Goal: Task Accomplishment & Management: Complete application form

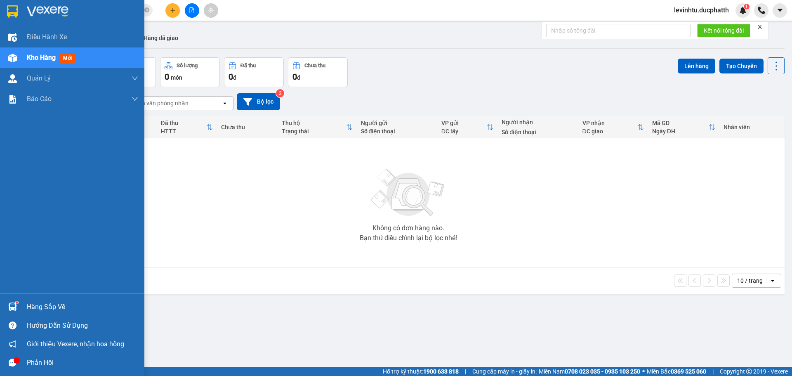
click at [13, 303] on img at bounding box center [12, 306] width 9 height 9
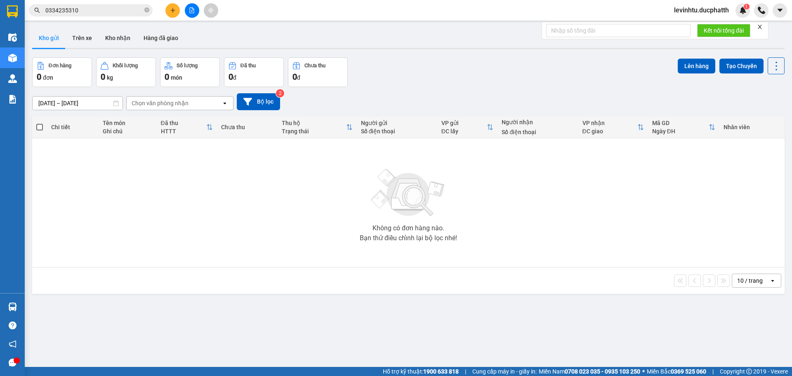
click at [276, 181] on section "Kết quả tìm kiếm ( 5 ) Bộ lọc Mã ĐH Trạng thái Món hàng Thu hộ Tổng cước Chưa c…" at bounding box center [396, 188] width 792 height 376
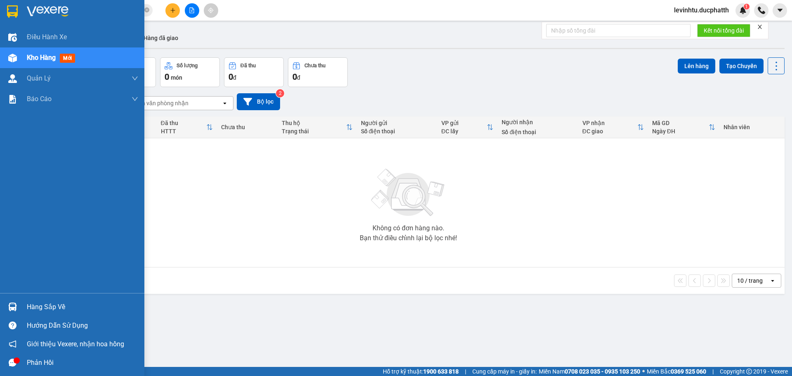
click at [14, 302] on div at bounding box center [12, 306] width 14 height 14
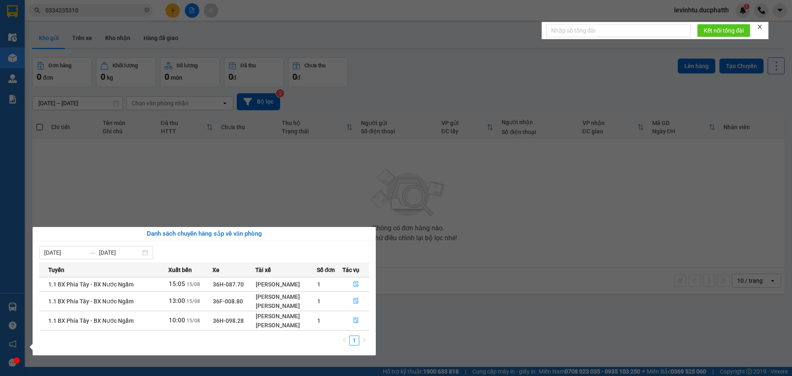
click at [342, 189] on section "Kết quả tìm kiếm ( 5 ) Bộ lọc Mã ĐH Trạng thái Món hàng Thu hộ Tổng cước Chưa c…" at bounding box center [396, 188] width 792 height 376
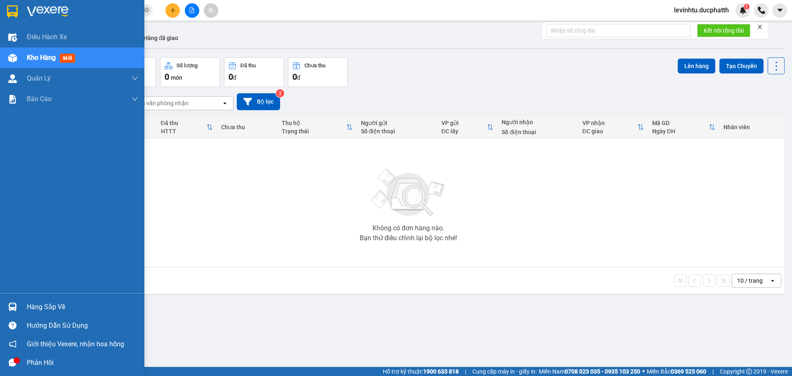
click at [0, 308] on div "Hàng sắp về" at bounding box center [72, 306] width 144 height 19
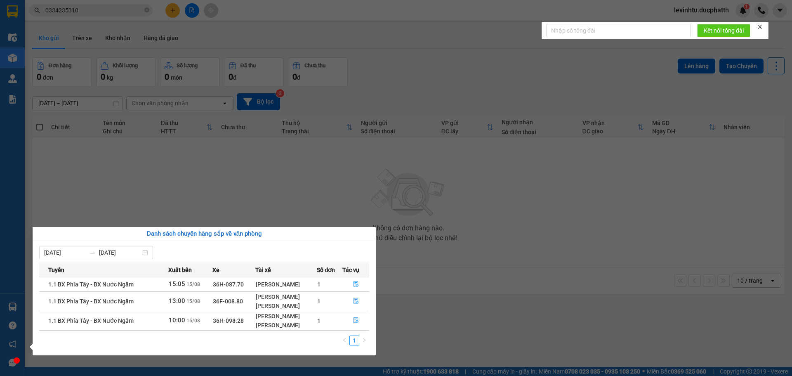
click at [406, 168] on section "Kết quả tìm kiếm ( 5 ) Bộ lọc Mã ĐH Trạng thái Món hàng Thu hộ Tổng cước Chưa c…" at bounding box center [396, 188] width 792 height 376
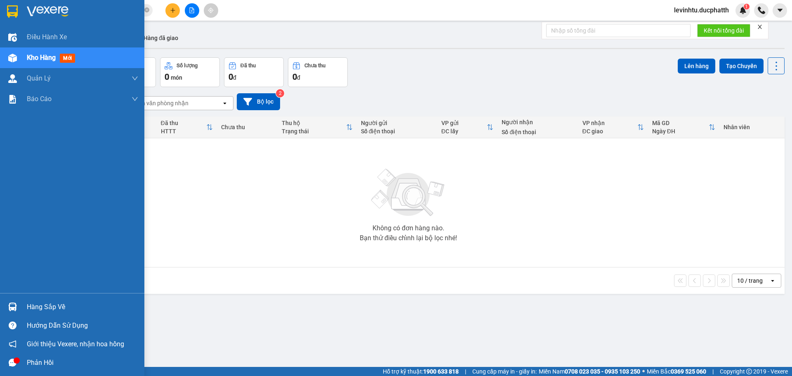
click at [25, 303] on div "Hàng sắp về" at bounding box center [72, 306] width 144 height 19
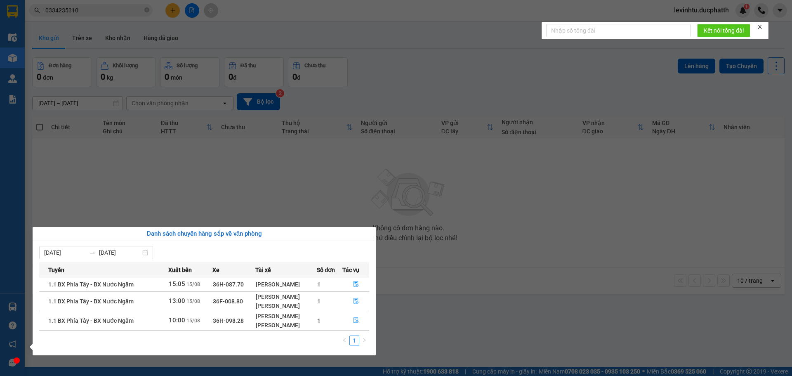
click at [429, 281] on section "Kết quả tìm kiếm ( 5 ) Bộ lọc Mã ĐH Trạng thái Món hàng Thu hộ Tổng cước Chưa c…" at bounding box center [396, 188] width 792 height 376
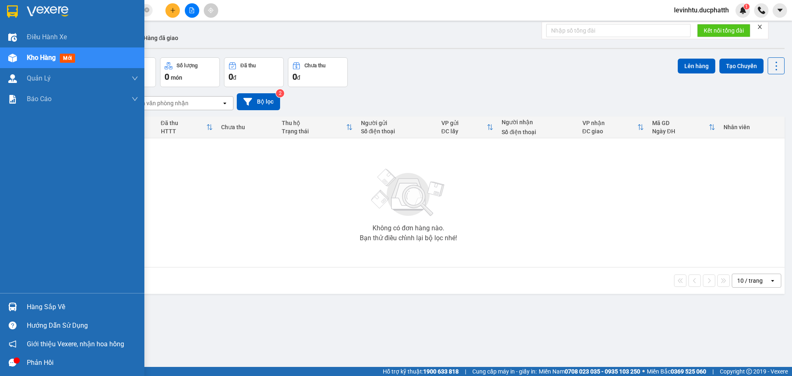
click at [13, 301] on div at bounding box center [12, 306] width 14 height 14
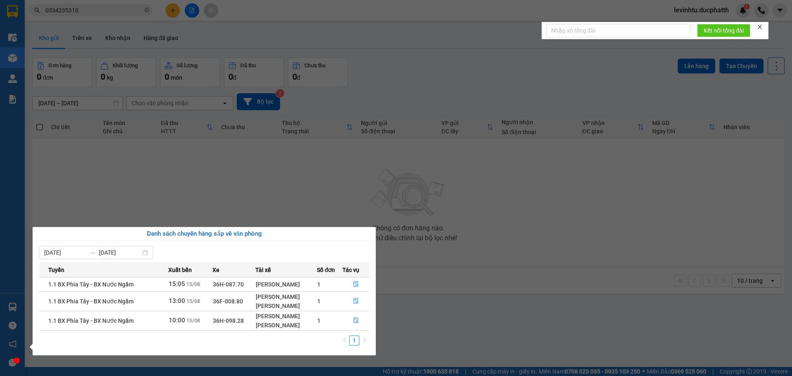
click at [195, 176] on section "Kết quả tìm kiếm ( 5 ) Bộ lọc Mã ĐH Trạng thái Món hàng Thu hộ Tổng cước Chưa c…" at bounding box center [396, 188] width 792 height 376
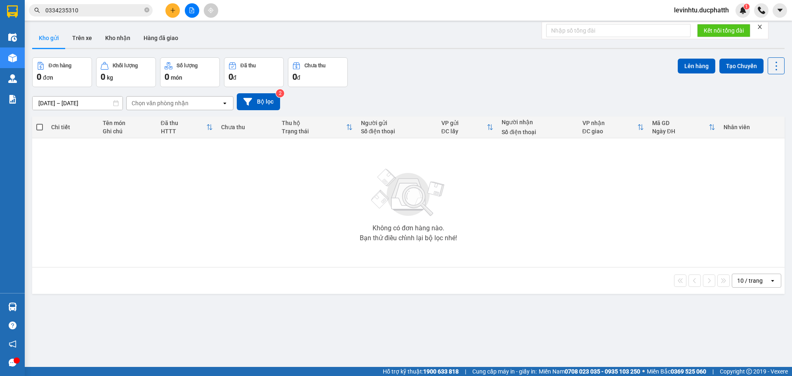
click at [191, 108] on div "Chọn văn phòng nhận" at bounding box center [174, 102] width 95 height 13
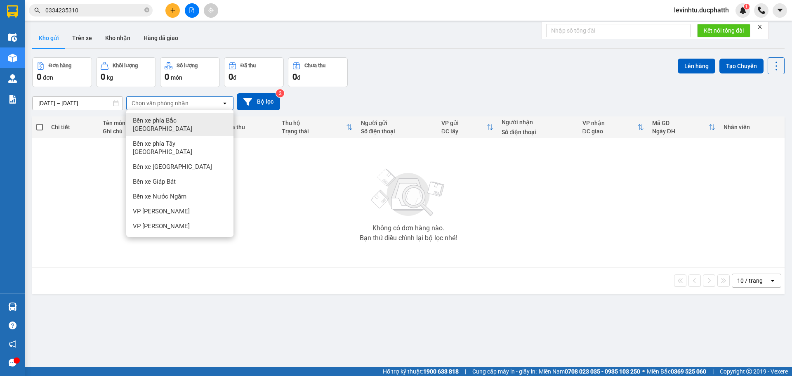
click at [197, 105] on div "Chọn văn phòng nhận" at bounding box center [174, 102] width 95 height 13
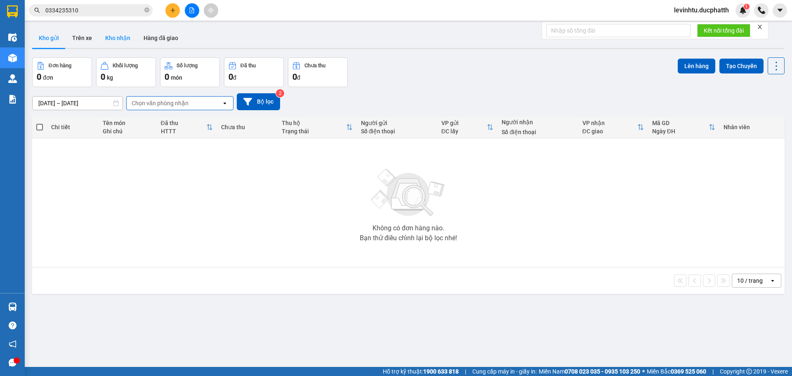
click at [122, 38] on button "Kho nhận" at bounding box center [118, 38] width 38 height 20
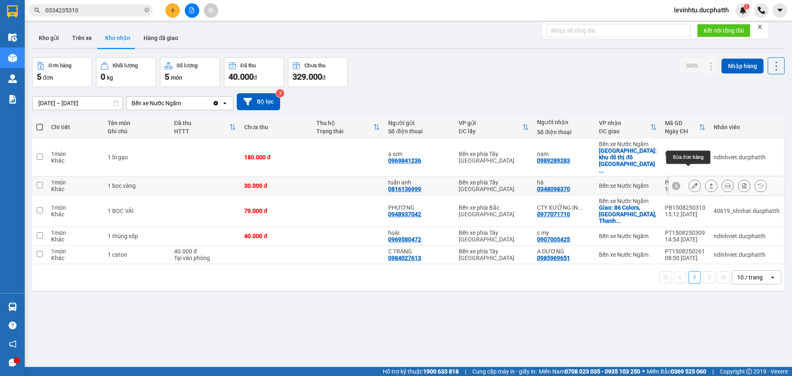
click at [689, 179] on button at bounding box center [695, 186] width 12 height 14
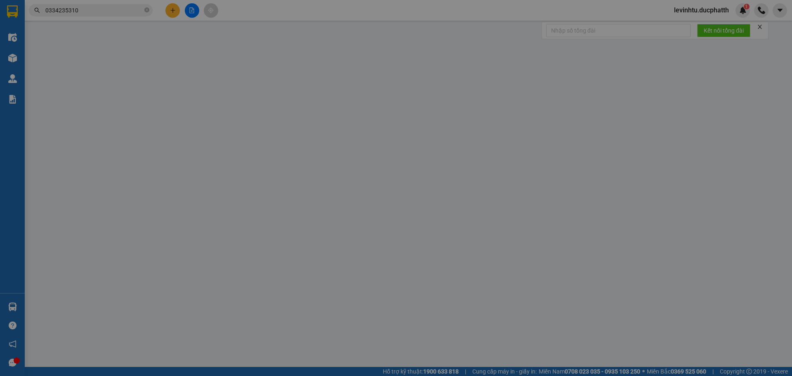
type input "0816136999"
type input "tuấn anh"
type input "0348098370"
type input "hà"
type input "30.000"
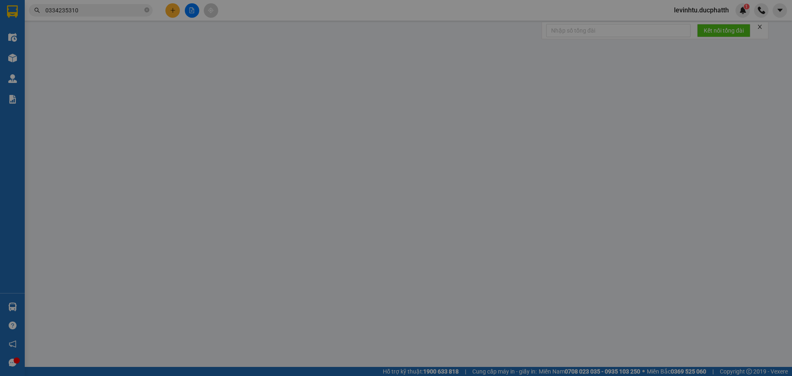
type input "30.000"
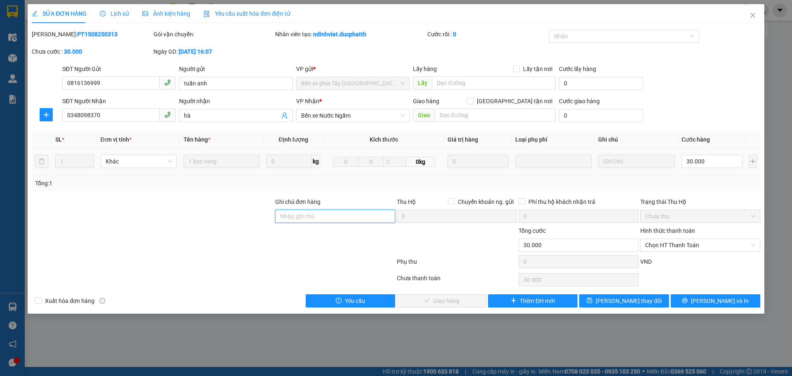
click at [338, 212] on input "Ghi chú đơn hàng" at bounding box center [335, 215] width 120 height 13
drag, startPoint x: 680, startPoint y: 242, endPoint x: 683, endPoint y: 251, distance: 9.5
click at [682, 242] on span "Chọn HT Thanh Toán" at bounding box center [700, 245] width 110 height 12
type input "ck [DATE] 21:29 [PERSON_NAME] ha shb cty"
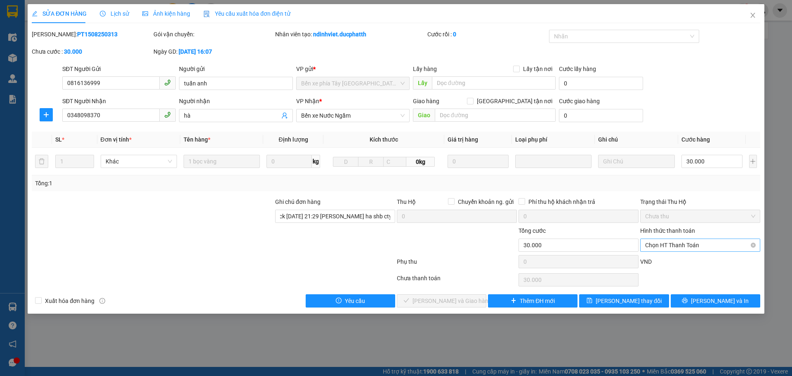
scroll to position [0, 0]
click at [666, 288] on div "Chuyển khoản" at bounding box center [700, 287] width 110 height 9
type input "0"
click at [461, 297] on span "[PERSON_NAME] và Giao hàng" at bounding box center [451, 300] width 79 height 9
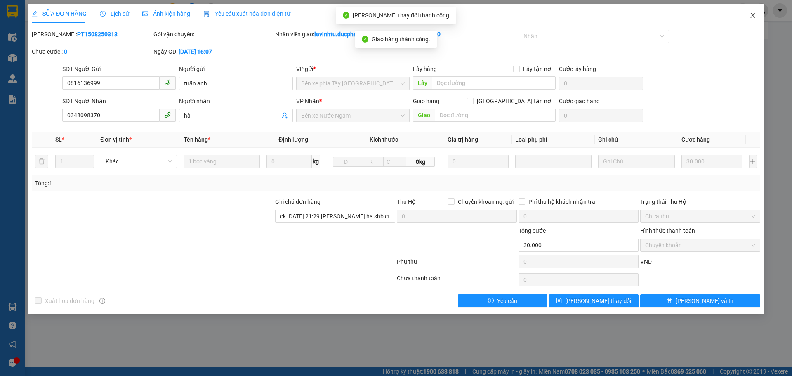
drag, startPoint x: 758, startPoint y: 9, endPoint x: 641, endPoint y: 4, distance: 117.2
click at [758, 10] on span "Close" at bounding box center [752, 15] width 23 height 23
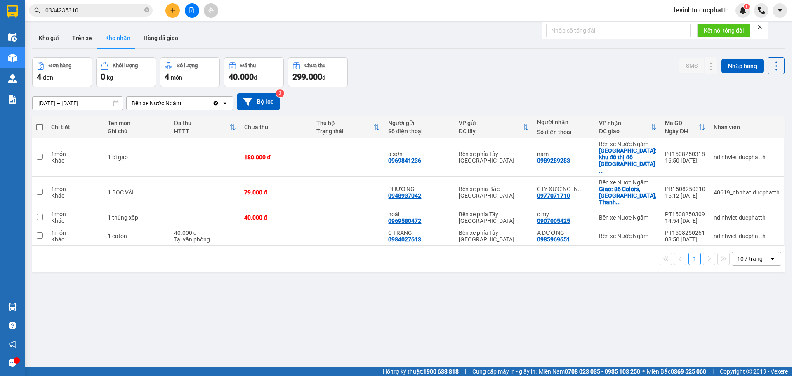
click at [195, 13] on button at bounding box center [192, 10] width 14 height 14
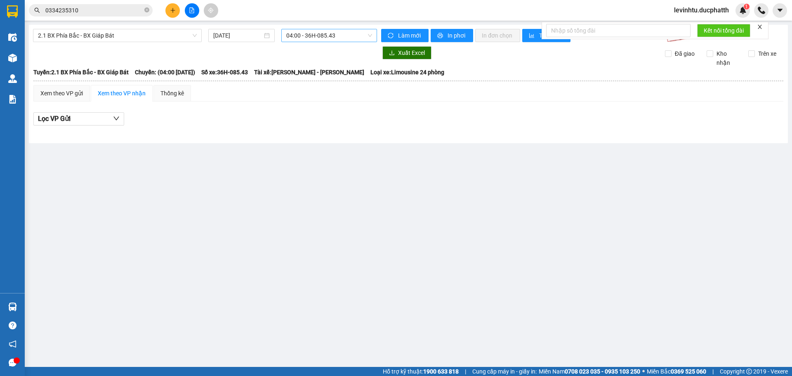
click at [319, 39] on span "04:00 - 36H-085.43" at bounding box center [329, 35] width 86 height 12
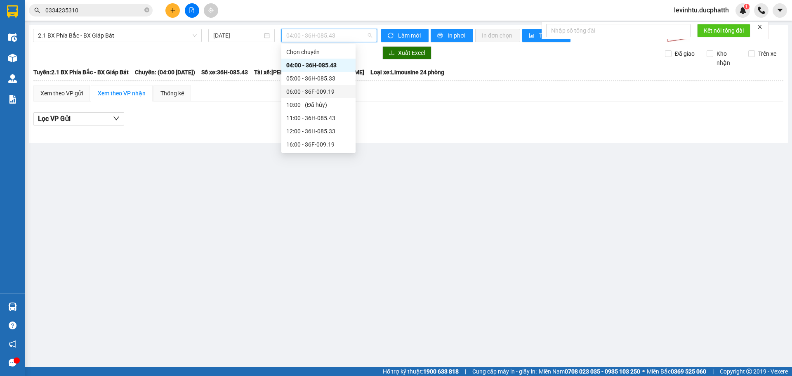
scroll to position [26, 0]
click at [138, 35] on span "2.1 BX Phía Bắc - BX Giáp Bát" at bounding box center [117, 35] width 159 height 12
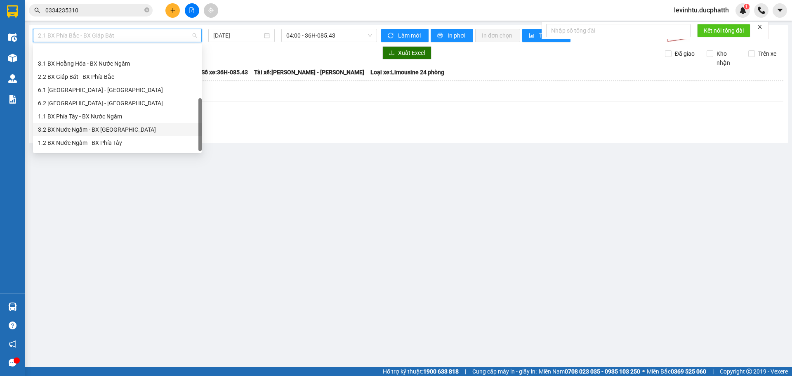
scroll to position [66, 0]
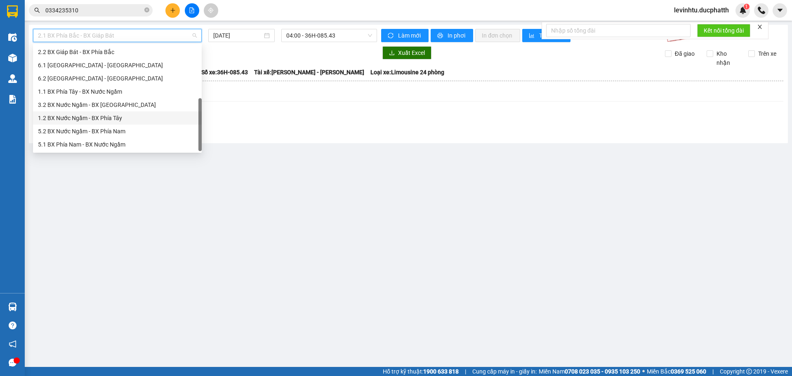
click at [118, 119] on div "1.2 BX Nước Ngầm - BX Phía Tây" at bounding box center [117, 117] width 159 height 9
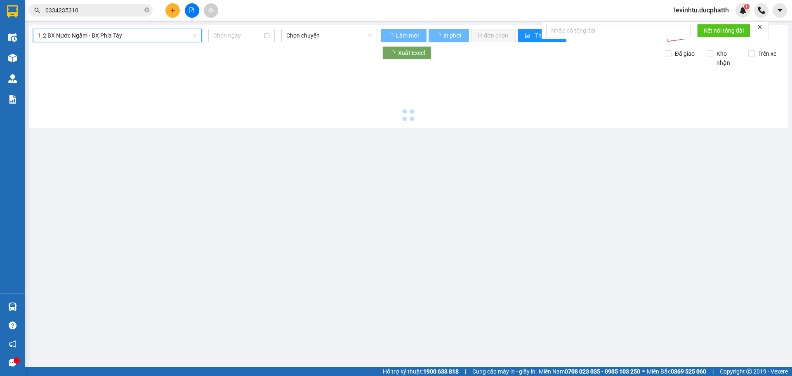
type input "[DATE]"
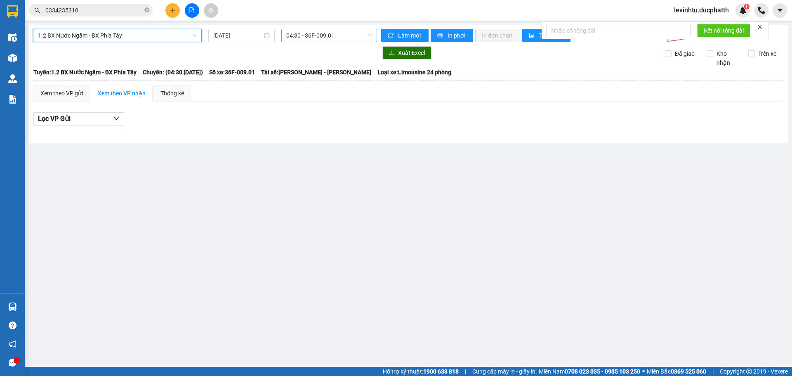
click at [338, 38] on span "04:30 - 36F-009.01" at bounding box center [329, 35] width 86 height 12
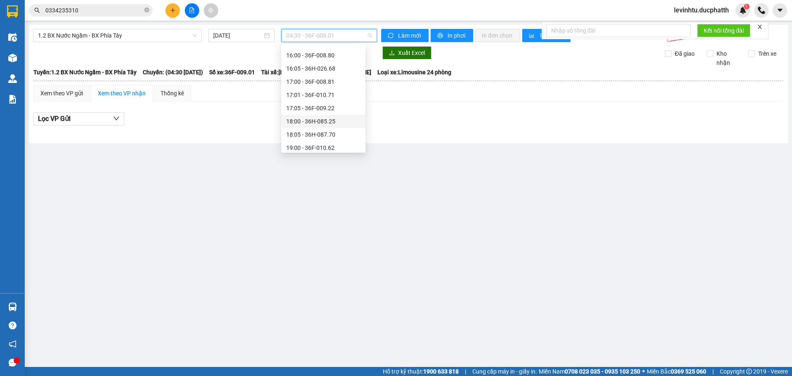
scroll to position [409, 0]
click at [337, 68] on div "21:30 - 36F-009.28" at bounding box center [323, 65] width 74 height 9
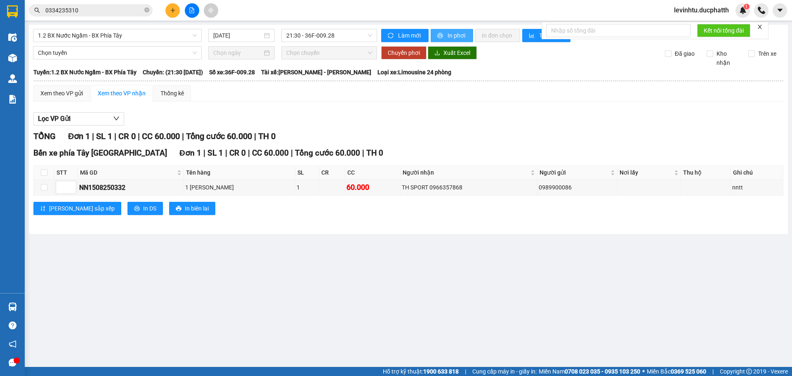
click at [451, 40] on span "In phơi" at bounding box center [456, 35] width 19 height 9
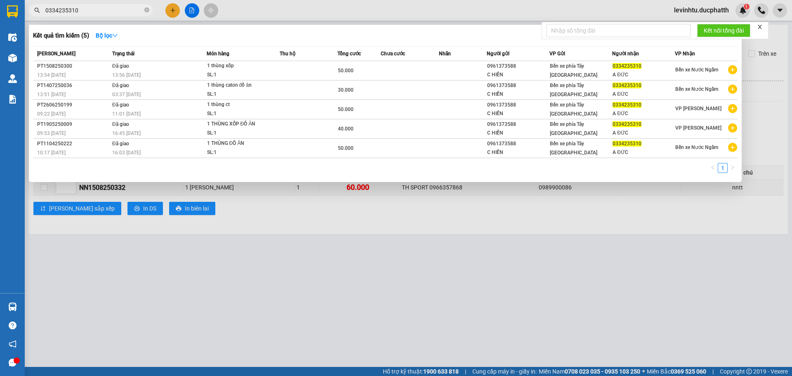
click at [118, 9] on input "0334235310" at bounding box center [93, 10] width 97 height 9
click at [319, 253] on div at bounding box center [396, 188] width 792 height 376
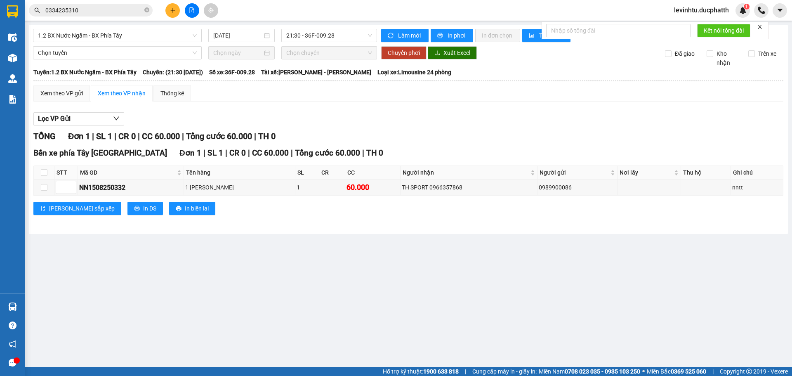
click at [89, 7] on input "0334235310" at bounding box center [93, 10] width 97 height 9
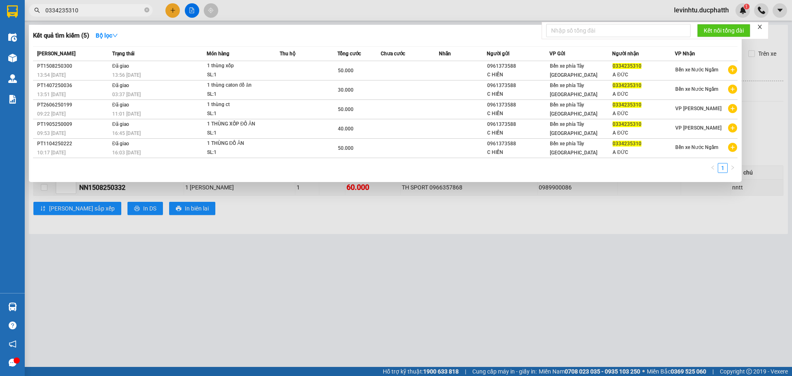
click at [89, 7] on input "0334235310" at bounding box center [93, 10] width 97 height 9
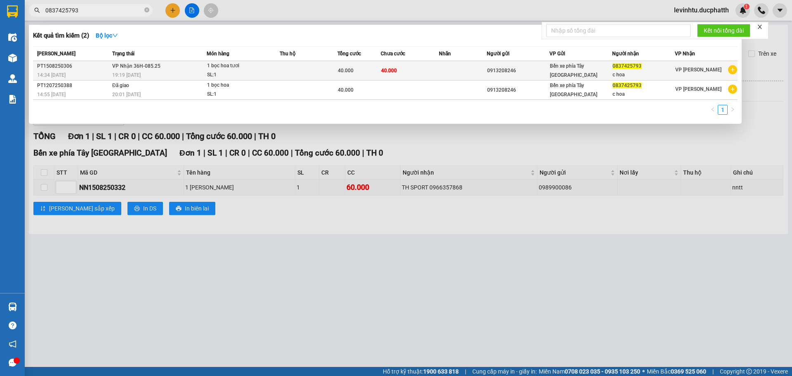
type input "0837425793"
click at [123, 70] on td "VP Nhận 36H-085.25 19:19 [DATE]" at bounding box center [158, 70] width 96 height 19
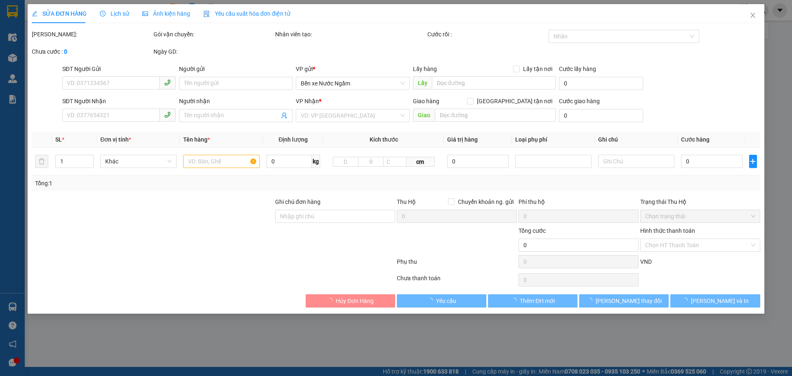
type input "0913208246"
type input "0837425793"
type input "c hoa"
type input "40.000"
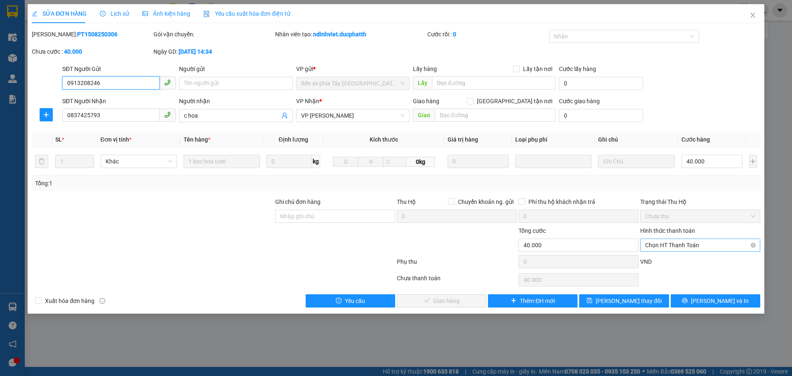
click at [664, 245] on span "Chọn HT Thanh Toán" at bounding box center [700, 245] width 110 height 12
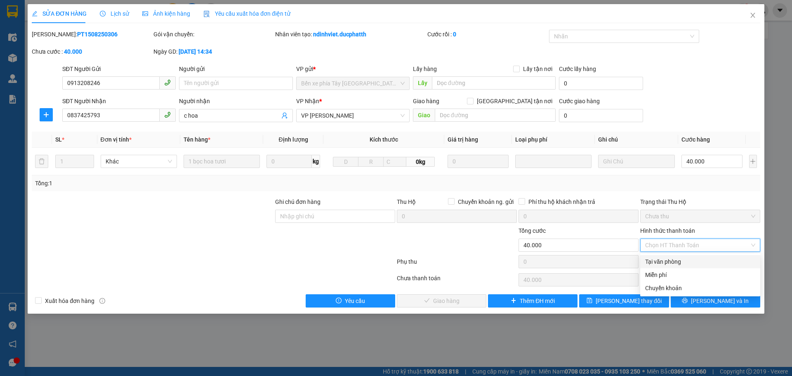
click at [656, 263] on div "Tại văn phòng" at bounding box center [700, 261] width 110 height 9
type input "0"
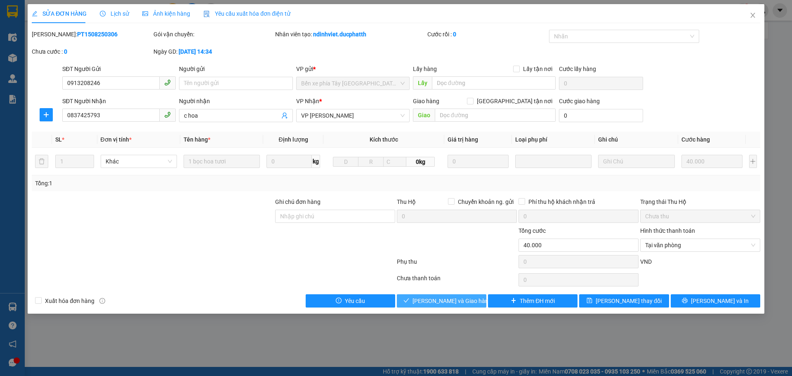
click at [450, 303] on span "[PERSON_NAME] và Giao hàng" at bounding box center [451, 300] width 79 height 9
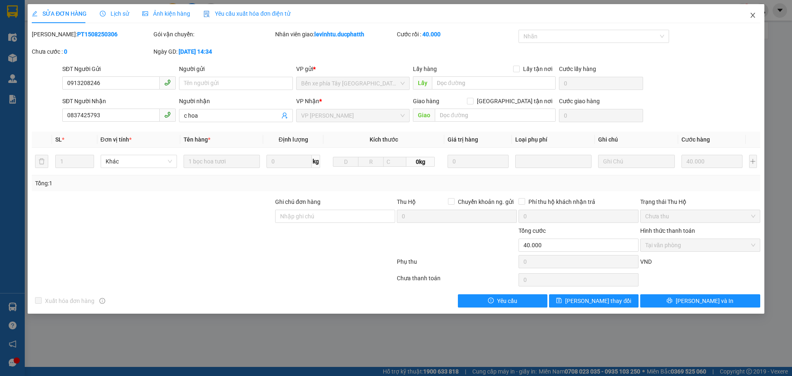
click at [754, 15] on icon "close" at bounding box center [752, 15] width 7 height 7
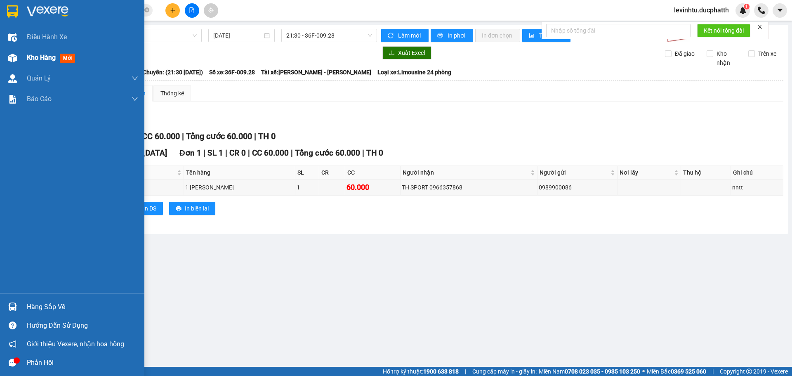
click at [41, 57] on span "Kho hàng" at bounding box center [41, 58] width 29 height 8
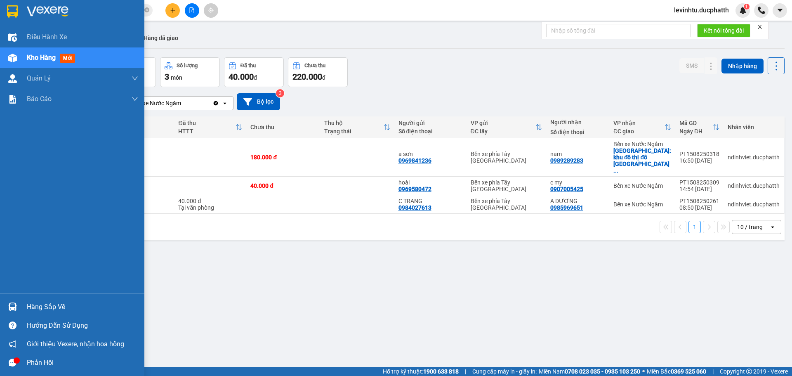
click at [10, 15] on img at bounding box center [12, 11] width 11 height 12
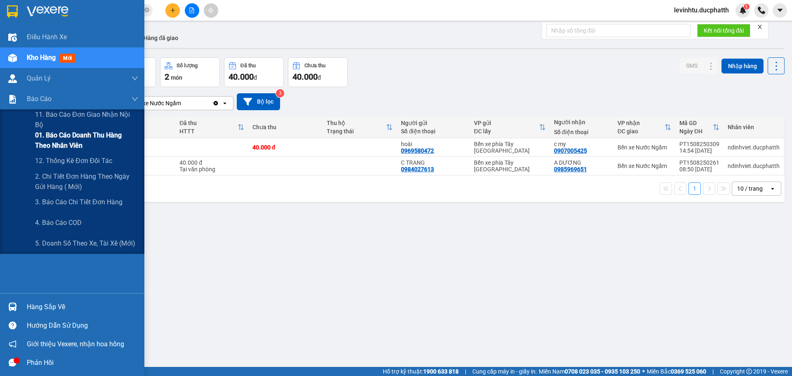
drag, startPoint x: 68, startPoint y: 144, endPoint x: 73, endPoint y: 140, distance: 6.2
click at [69, 143] on span "01. Báo cáo doanh thu hàng theo nhân viên" at bounding box center [86, 140] width 103 height 21
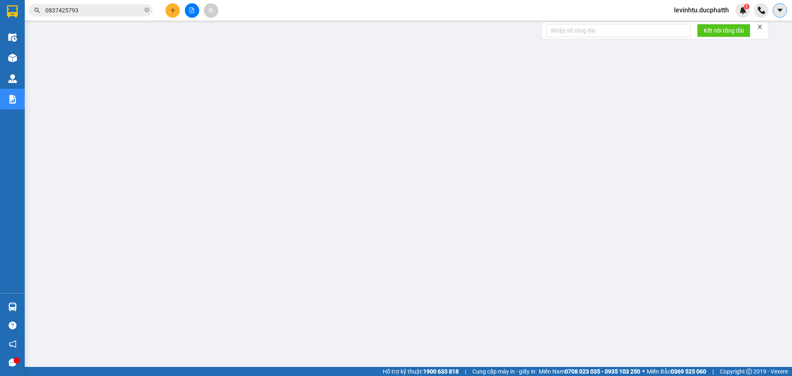
click at [782, 8] on icon "caret-down" at bounding box center [779, 10] width 7 height 7
click at [707, 14] on span "levinhtu.ducphatth" at bounding box center [701, 10] width 68 height 10
click at [686, 22] on span "Đăng xuất" at bounding box center [705, 25] width 52 height 9
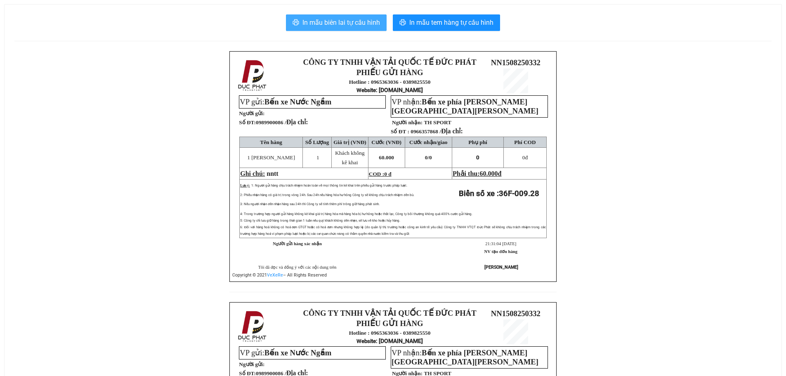
click at [358, 25] on span "In mẫu biên lai tự cấu hình" at bounding box center [341, 22] width 78 height 10
click at [332, 31] on button "In mẫu biên lai tự cấu hình" at bounding box center [336, 22] width 101 height 16
click at [354, 28] on span "In mẫu biên lai tự cấu hình" at bounding box center [341, 22] width 78 height 10
